Goal: Task Accomplishment & Management: Manage account settings

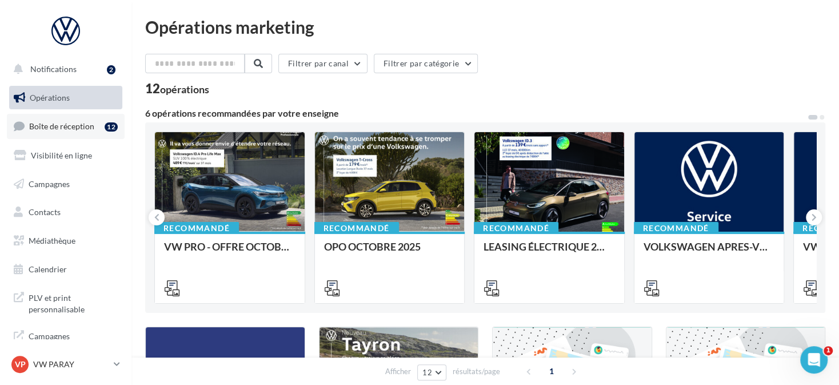
click at [91, 134] on link "Boîte de réception 12" at bounding box center [66, 126] width 118 height 25
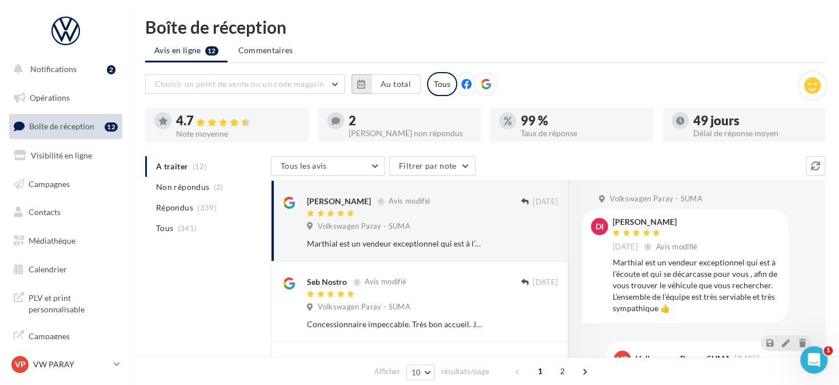
click at [357, 82] on icon "button" at bounding box center [361, 83] width 8 height 9
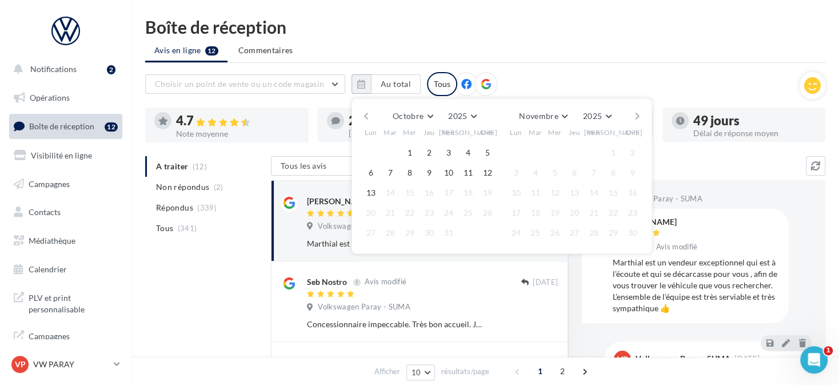
click at [363, 110] on button "button" at bounding box center [366, 116] width 10 height 16
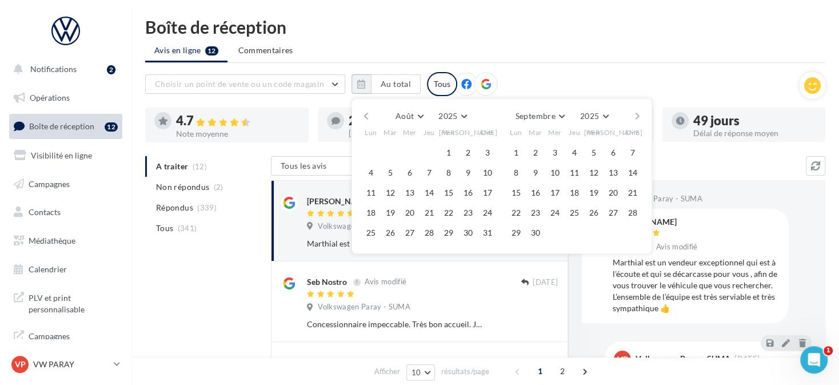
click at [634, 111] on button "button" at bounding box center [638, 116] width 10 height 16
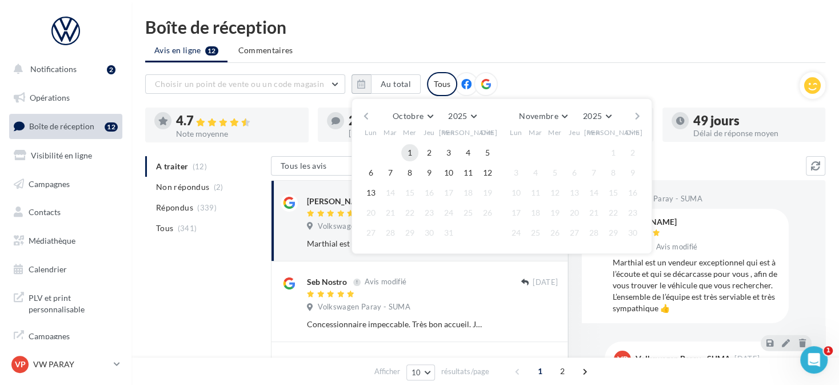
click at [405, 151] on button "1" at bounding box center [409, 152] width 17 height 17
click at [373, 190] on button "13" at bounding box center [370, 192] width 17 height 17
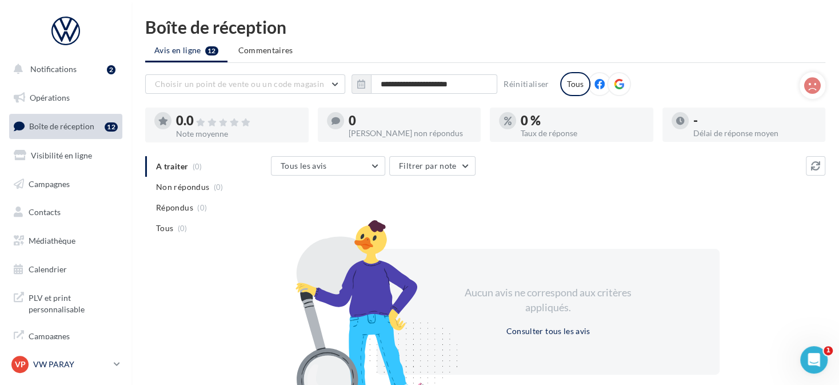
click at [95, 366] on p "VW PARAY" at bounding box center [71, 363] width 76 height 11
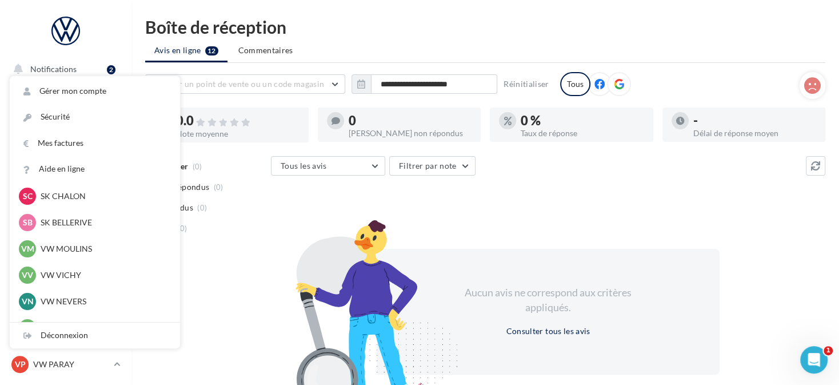
scroll to position [343, 0]
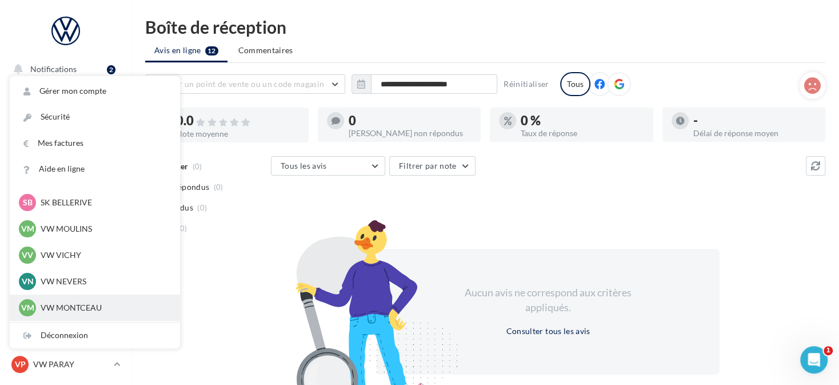
click at [119, 299] on div "VM VW MONTCEAU vw-min-dup" at bounding box center [95, 307] width 152 height 17
